Goal: Obtain resource: Obtain resource

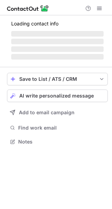
scroll to position [146, 112]
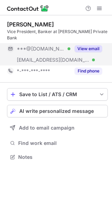
click at [94, 45] on button "View email" at bounding box center [88, 48] width 28 height 7
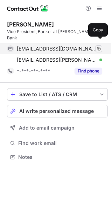
click at [99, 46] on span at bounding box center [99, 49] width 6 height 6
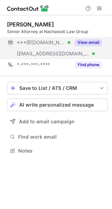
scroll to position [146, 112]
click at [99, 40] on button "View email" at bounding box center [88, 42] width 28 height 7
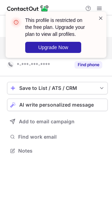
click at [99, 17] on span at bounding box center [101, 18] width 6 height 7
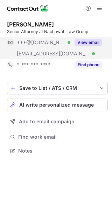
click at [99, 6] on span at bounding box center [99, 9] width 6 height 6
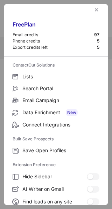
scroll to position [81, 0]
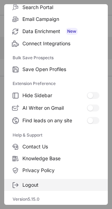
click at [35, 185] on span "Logout" at bounding box center [60, 185] width 77 height 6
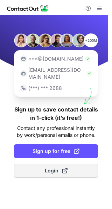
click at [48, 164] on button "Login" at bounding box center [56, 171] width 84 height 14
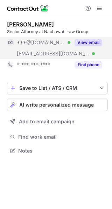
scroll to position [146, 112]
click at [98, 45] on button "View email" at bounding box center [88, 42] width 28 height 7
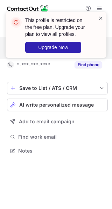
click at [100, 20] on span at bounding box center [101, 18] width 6 height 7
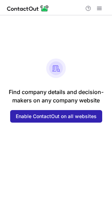
click at [103, 12] on div at bounding box center [93, 8] width 22 height 8
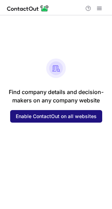
click at [39, 119] on button "Enable ContactOut on all websites" at bounding box center [56, 116] width 92 height 13
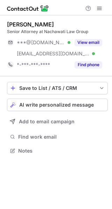
scroll to position [146, 112]
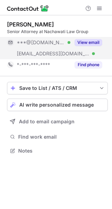
click at [93, 43] on button "View email" at bounding box center [88, 42] width 28 height 7
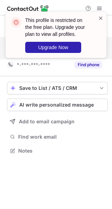
click at [99, 19] on span at bounding box center [101, 18] width 6 height 7
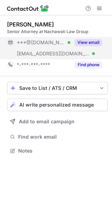
click at [99, 10] on div "This profile is restricted on the free plan. Upgrade your plan to view all prof…" at bounding box center [56, 38] width 112 height 66
click at [99, 10] on span at bounding box center [99, 9] width 6 height 6
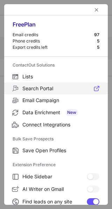
scroll to position [81, 0]
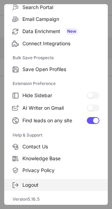
click at [36, 185] on span "Logout" at bounding box center [60, 185] width 77 height 6
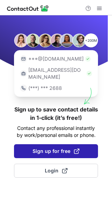
click at [55, 148] on span "Sign up for free" at bounding box center [55, 151] width 47 height 7
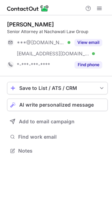
scroll to position [146, 112]
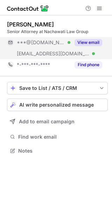
click at [89, 41] on button "View email" at bounding box center [88, 42] width 28 height 7
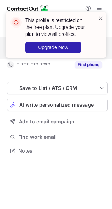
click at [100, 20] on span at bounding box center [101, 18] width 6 height 7
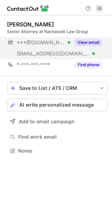
click at [98, 8] on span at bounding box center [99, 9] width 6 height 6
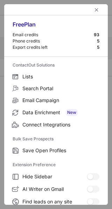
scroll to position [81, 0]
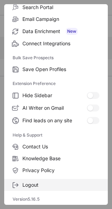
click at [25, 187] on span "Logout" at bounding box center [60, 185] width 77 height 6
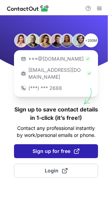
click at [35, 148] on button "Sign up for free" at bounding box center [56, 151] width 84 height 14
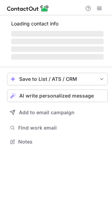
scroll to position [152, 112]
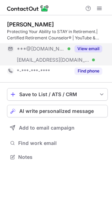
click at [94, 46] on button "View email" at bounding box center [88, 48] width 28 height 7
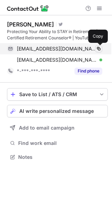
click at [96, 49] on span at bounding box center [99, 49] width 6 height 6
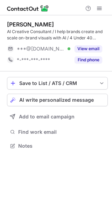
scroll to position [141, 112]
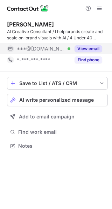
click at [98, 48] on button "View email" at bounding box center [88, 48] width 28 height 7
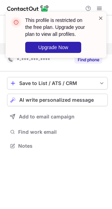
click at [98, 20] on span at bounding box center [101, 18] width 6 height 7
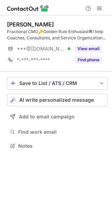
scroll to position [141, 112]
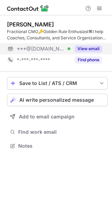
click at [92, 48] on button "View email" at bounding box center [88, 48] width 28 height 7
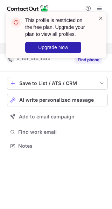
click at [100, 20] on span at bounding box center [101, 18] width 6 height 7
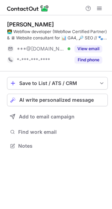
scroll to position [141, 112]
click at [88, 47] on button "View email" at bounding box center [88, 48] width 28 height 7
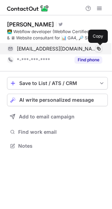
click at [98, 50] on span at bounding box center [99, 49] width 6 height 6
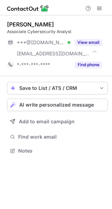
scroll to position [146, 112]
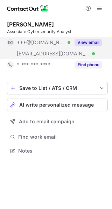
click at [95, 42] on button "View email" at bounding box center [88, 42] width 28 height 7
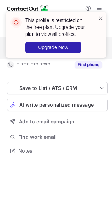
click at [98, 19] on span at bounding box center [101, 18] width 6 height 7
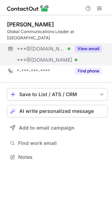
scroll to position [146, 112]
click at [96, 45] on button "View email" at bounding box center [88, 48] width 28 height 7
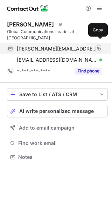
click at [96, 46] on span at bounding box center [99, 49] width 6 height 6
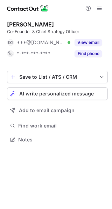
scroll to position [135, 112]
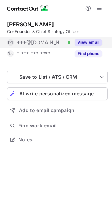
click at [95, 43] on button "View email" at bounding box center [88, 42] width 28 height 7
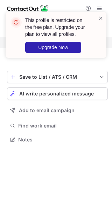
click at [97, 9] on div "This profile is restricted on the free plan. Upgrade your plan to view all prof…" at bounding box center [56, 38] width 112 height 66
click at [101, 16] on span at bounding box center [101, 18] width 6 height 7
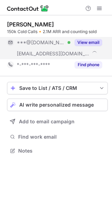
scroll to position [146, 112]
click at [94, 42] on button "View email" at bounding box center [88, 42] width 28 height 7
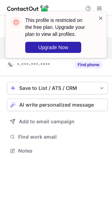
click at [99, 17] on span at bounding box center [101, 18] width 6 height 7
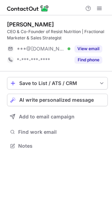
scroll to position [141, 112]
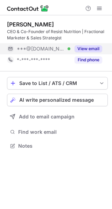
click at [92, 47] on button "View email" at bounding box center [88, 48] width 28 height 7
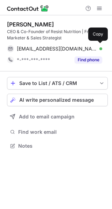
click at [92, 47] on div "drewhlederman@gmail.com Verified" at bounding box center [59, 49] width 85 height 6
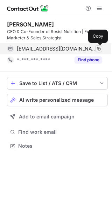
click at [96, 48] on span at bounding box center [99, 49] width 6 height 6
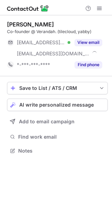
scroll to position [146, 112]
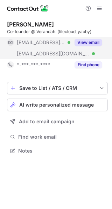
click at [92, 43] on button "View email" at bounding box center [88, 42] width 28 height 7
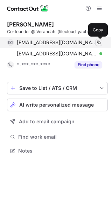
click at [96, 43] on span at bounding box center [99, 43] width 6 height 6
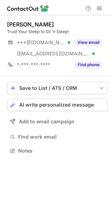
scroll to position [146, 112]
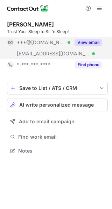
click at [99, 41] on button "View email" at bounding box center [88, 42] width 28 height 7
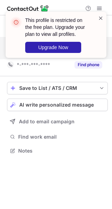
click at [98, 19] on span at bounding box center [101, 18] width 6 height 7
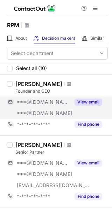
click at [85, 100] on button "View email" at bounding box center [88, 102] width 28 height 7
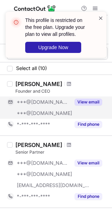
click at [101, 17] on span at bounding box center [101, 18] width 6 height 7
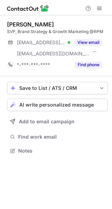
scroll to position [146, 112]
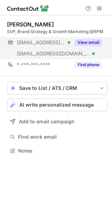
click at [95, 40] on button "View email" at bounding box center [88, 42] width 28 height 7
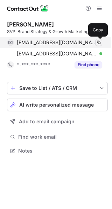
click at [97, 43] on span at bounding box center [99, 43] width 6 height 6
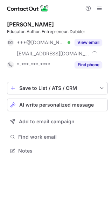
scroll to position [146, 112]
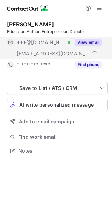
click at [94, 41] on button "View email" at bounding box center [88, 42] width 28 height 7
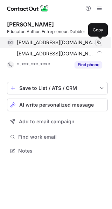
click at [97, 42] on span at bounding box center [99, 43] width 6 height 6
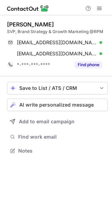
scroll to position [146, 112]
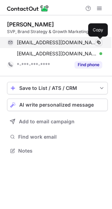
click at [98, 45] on span at bounding box center [99, 43] width 6 height 6
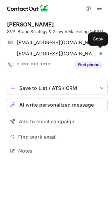
scroll to position [146, 112]
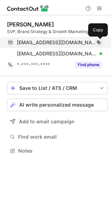
click at [96, 45] on button at bounding box center [98, 42] width 7 height 7
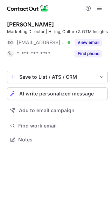
scroll to position [135, 112]
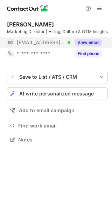
click at [94, 42] on button "View email" at bounding box center [88, 42] width 28 height 7
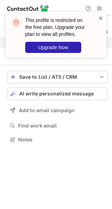
click at [98, 18] on span at bounding box center [101, 18] width 6 height 7
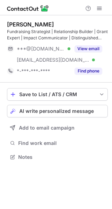
scroll to position [152, 112]
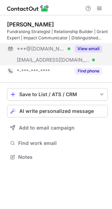
click at [95, 48] on button "View email" at bounding box center [88, 48] width 28 height 7
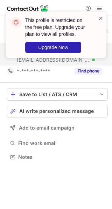
click at [100, 17] on span at bounding box center [101, 18] width 6 height 7
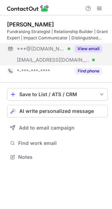
click at [98, 7] on div "This profile is restricted on the free plan. Upgrade your plan to view all prof…" at bounding box center [56, 38] width 112 height 66
click at [98, 7] on span at bounding box center [99, 9] width 6 height 6
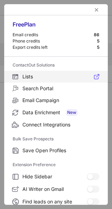
scroll to position [81, 0]
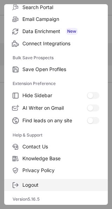
click at [30, 183] on span "Logout" at bounding box center [60, 185] width 77 height 6
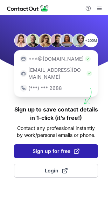
click at [35, 148] on span "Sign up for free" at bounding box center [55, 151] width 47 height 7
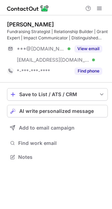
scroll to position [152, 112]
click at [102, 12] on button at bounding box center [99, 8] width 8 height 8
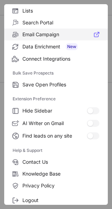
scroll to position [81, 0]
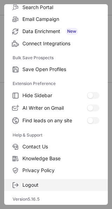
click at [30, 185] on span "Logout" at bounding box center [60, 185] width 77 height 6
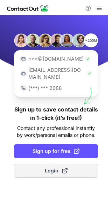
click at [42, 165] on button "Login" at bounding box center [56, 171] width 84 height 14
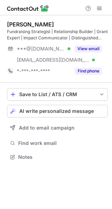
scroll to position [152, 112]
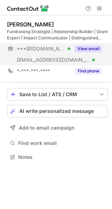
click at [93, 46] on button "View email" at bounding box center [88, 48] width 28 height 7
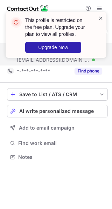
click at [101, 17] on span at bounding box center [101, 18] width 6 height 7
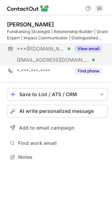
click at [97, 8] on span at bounding box center [99, 9] width 6 height 6
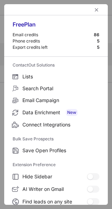
scroll to position [81, 0]
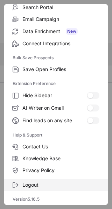
click at [42, 184] on span "Logout" at bounding box center [60, 185] width 77 height 6
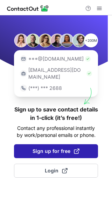
click at [47, 148] on span "Sign up for free" at bounding box center [55, 151] width 47 height 7
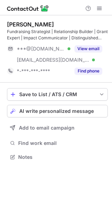
scroll to position [152, 112]
click at [95, 7] on button at bounding box center [99, 8] width 8 height 8
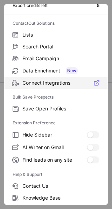
scroll to position [42, 0]
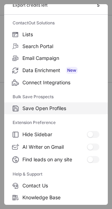
click at [31, 110] on span "Save Open Profiles" at bounding box center [60, 108] width 77 height 6
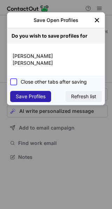
click at [15, 80] on div at bounding box center [13, 82] width 7 height 7
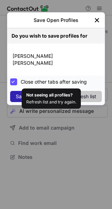
click at [76, 99] on div "Refresh list" at bounding box center [83, 97] width 25 height 6
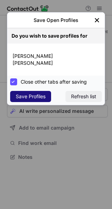
click at [37, 94] on span "Save Profiles" at bounding box center [31, 97] width 30 height 6
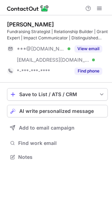
scroll to position [152, 112]
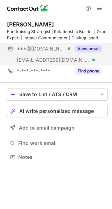
click at [93, 48] on button "View email" at bounding box center [88, 48] width 28 height 7
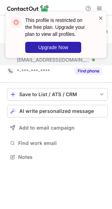
click at [100, 18] on span at bounding box center [101, 18] width 6 height 7
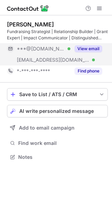
click at [97, 7] on div "This profile is restricted on the free plan. Upgrade your plan to view all prof…" at bounding box center [56, 12] width 112 height 14
click at [97, 7] on span at bounding box center [99, 9] width 6 height 6
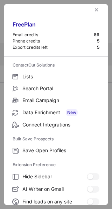
scroll to position [81, 0]
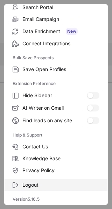
click at [50, 187] on span "Logout" at bounding box center [60, 185] width 77 height 6
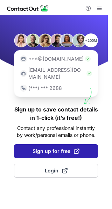
click at [76, 149] on span at bounding box center [77, 152] width 6 height 6
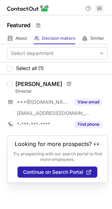
click at [97, 10] on span at bounding box center [99, 9] width 6 height 6
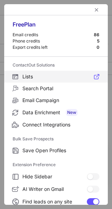
scroll to position [81, 0]
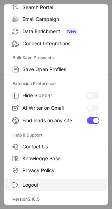
click at [32, 184] on span "Logout" at bounding box center [60, 185] width 77 height 6
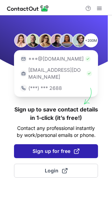
click at [54, 148] on span "Sign up for free" at bounding box center [55, 151] width 47 height 7
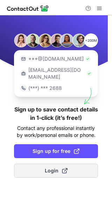
click at [64, 168] on span at bounding box center [65, 171] width 6 height 6
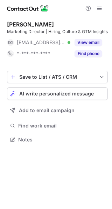
scroll to position [135, 112]
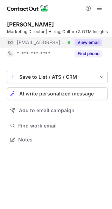
click at [96, 41] on button "View email" at bounding box center [88, 42] width 28 height 7
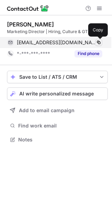
click at [97, 43] on span at bounding box center [99, 43] width 6 height 6
